Goal: Information Seeking & Learning: Learn about a topic

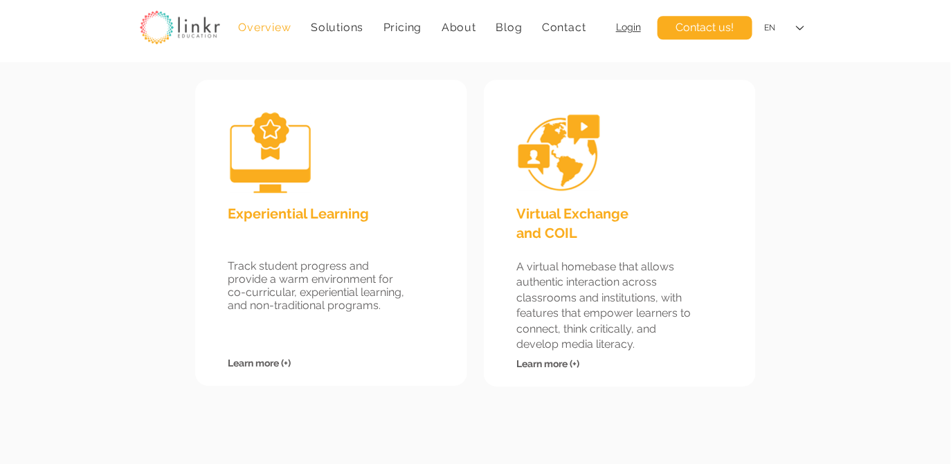
scroll to position [1308, 0]
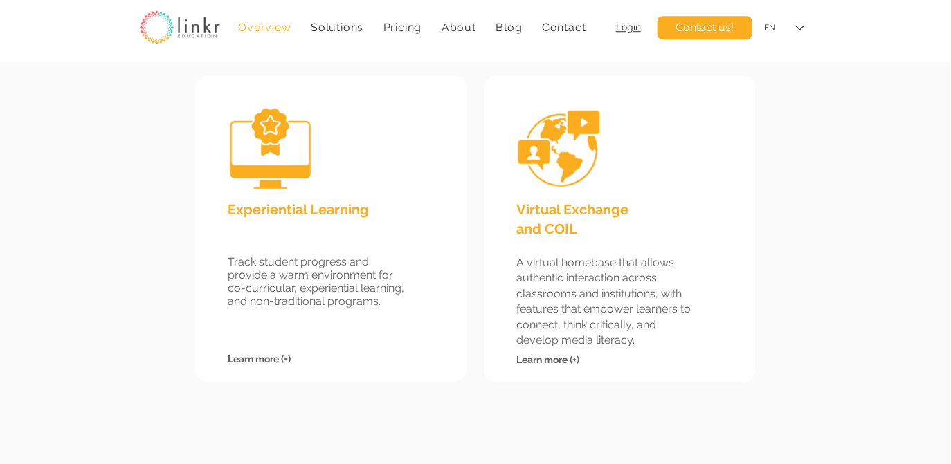
click at [269, 356] on span "Learn more (+)" at bounding box center [259, 359] width 63 height 11
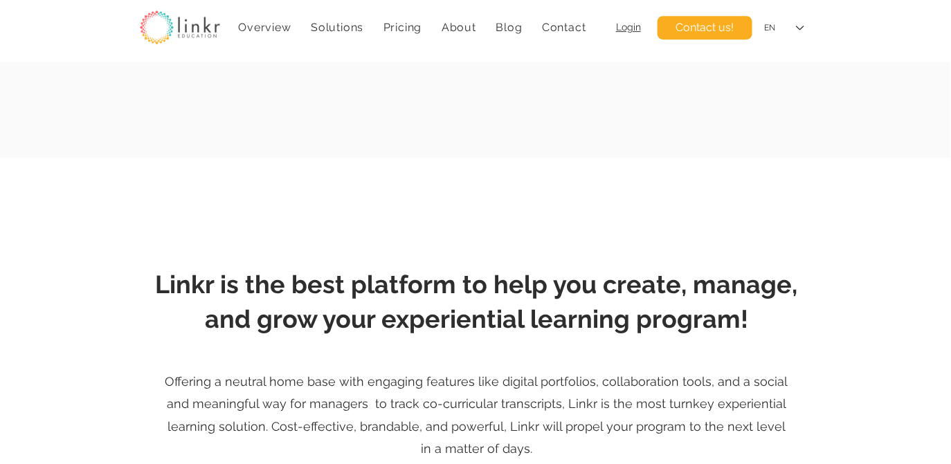
scroll to position [1637, 0]
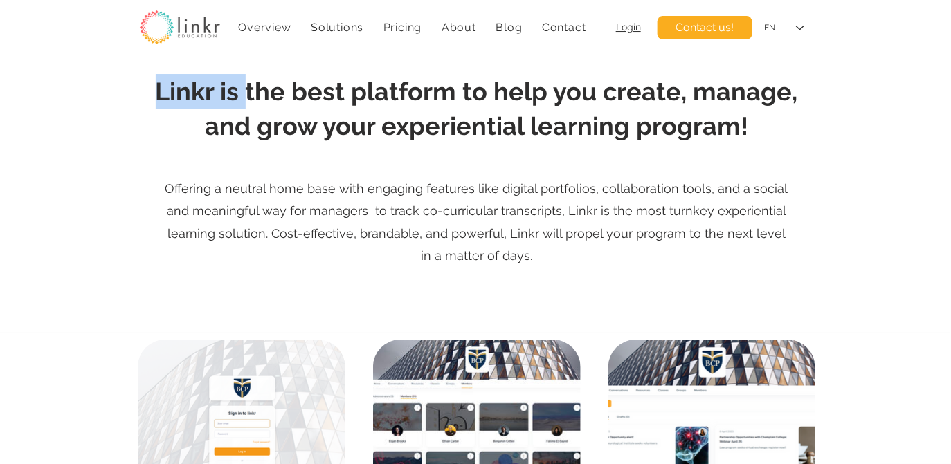
drag, startPoint x: 248, startPoint y: 92, endPoint x: 414, endPoint y: 152, distance: 176.0
click at [414, 152] on section "Linkr is the best platform to help you create, manage, and grow your experienti…" at bounding box center [475, 149] width 951 height 368
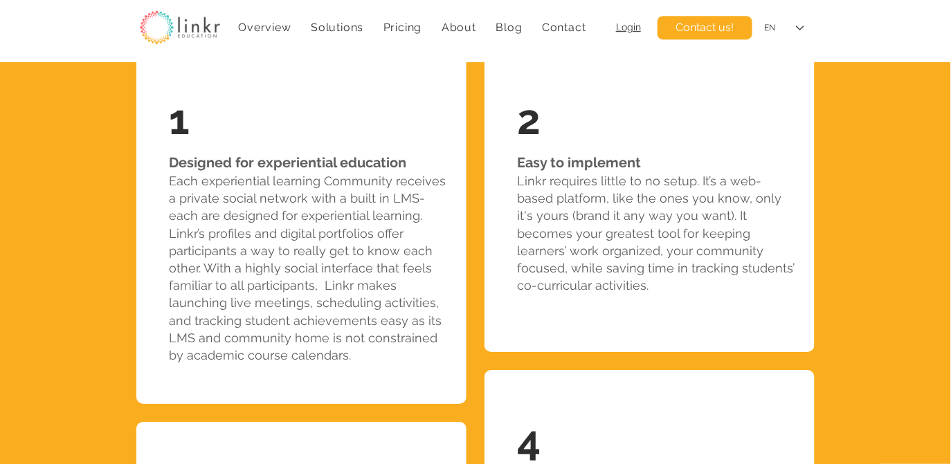
scroll to position [3185, 0]
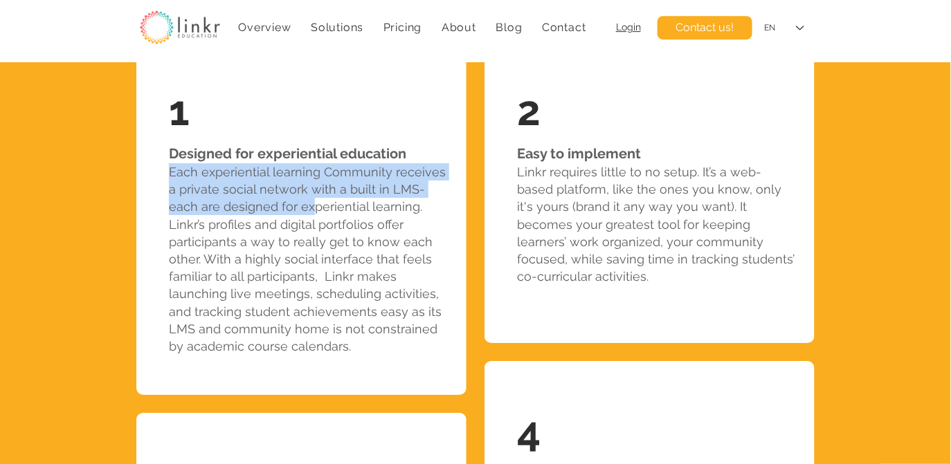
drag, startPoint x: 172, startPoint y: 171, endPoint x: 309, endPoint y: 204, distance: 141.0
click at [309, 204] on span "Each experiential learning Community receives a private social network with a b…" at bounding box center [307, 259] width 277 height 189
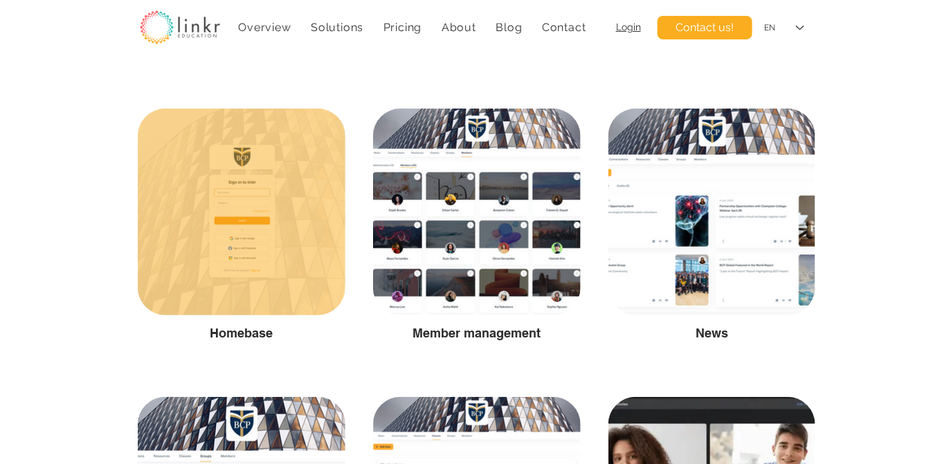
scroll to position [1863, 0]
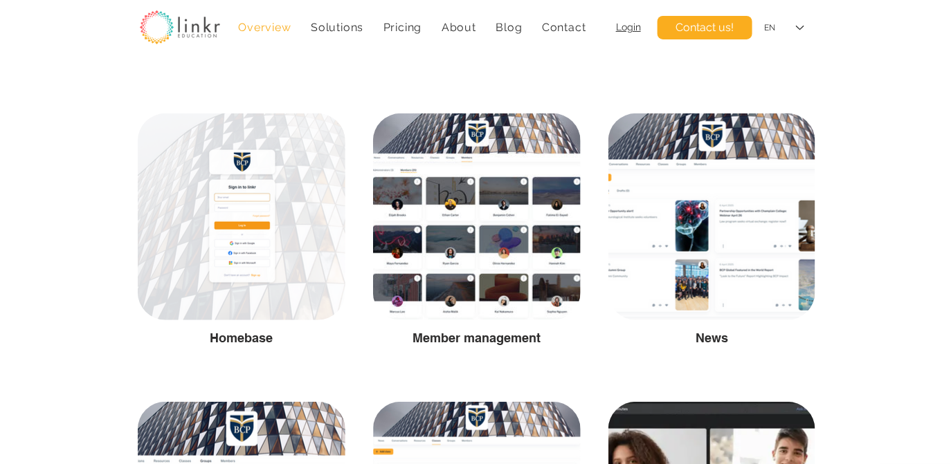
click at [263, 30] on span "Overview" at bounding box center [264, 27] width 53 height 13
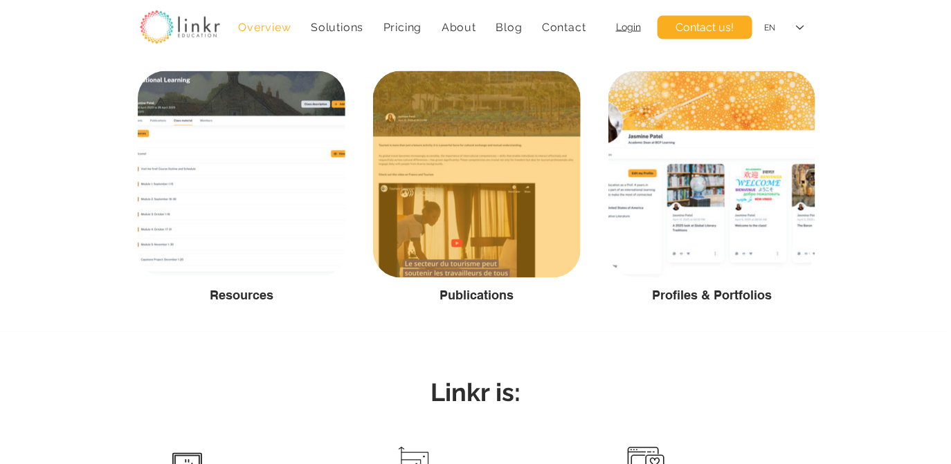
scroll to position [2595, 0]
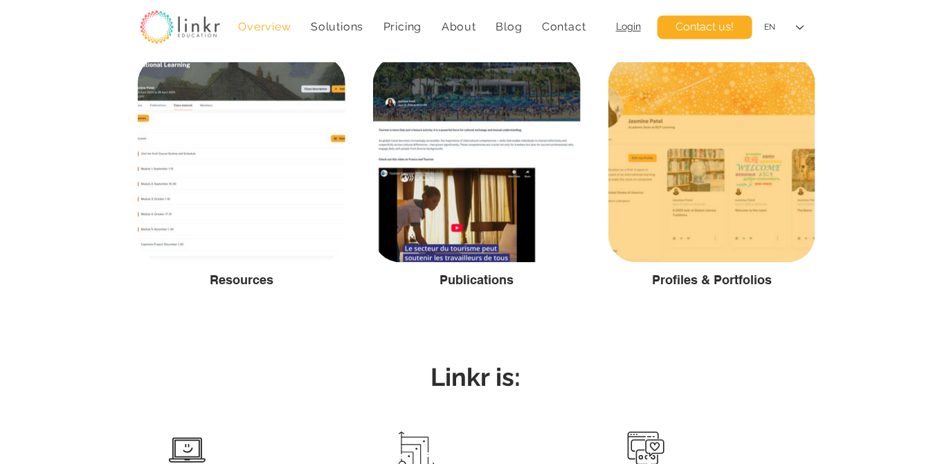
click at [675, 284] on span "Profiles & Portfolios" at bounding box center [712, 280] width 120 height 15
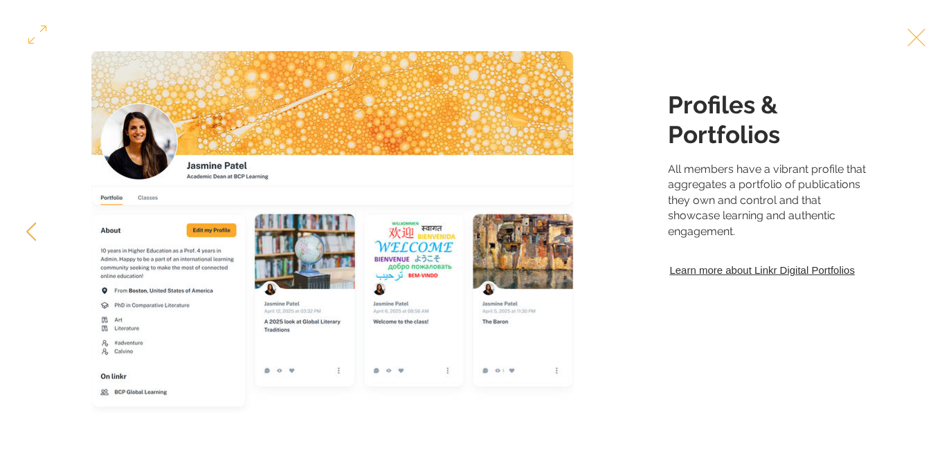
click at [675, 280] on link "Learn more about Linkr Digital Portfolios" at bounding box center [767, 270] width 199 height 19
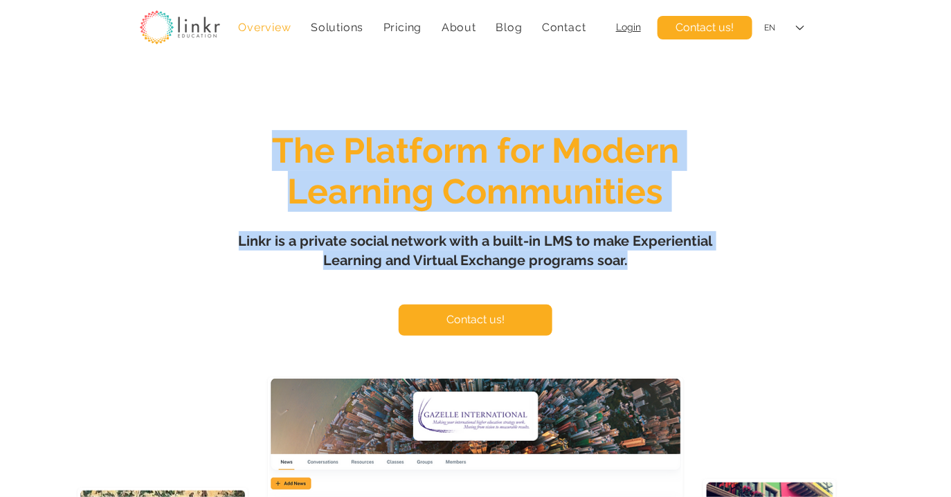
drag, startPoint x: 661, startPoint y: 262, endPoint x: 276, endPoint y: 163, distance: 397.9
click at [276, 163] on div "The Platform for Modern Learning Communities Linkr is a private social network …" at bounding box center [475, 410] width 951 height 697
copy div "The Platform for Modern Learning Communities Linkr is a private social network …"
